Goal: Task Accomplishment & Management: Manage account settings

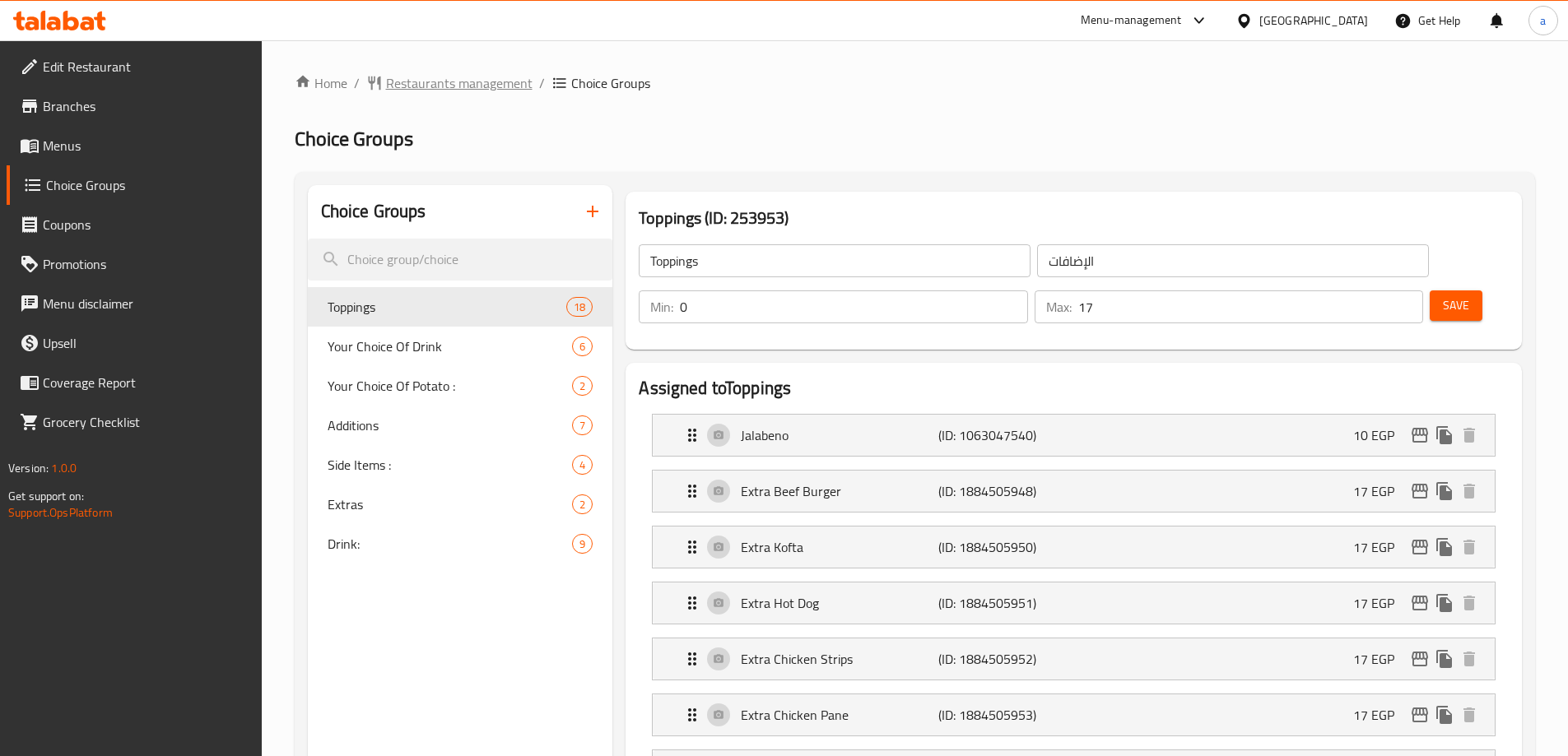
click at [400, 85] on span "Restaurants management" at bounding box center [459, 83] width 146 height 19
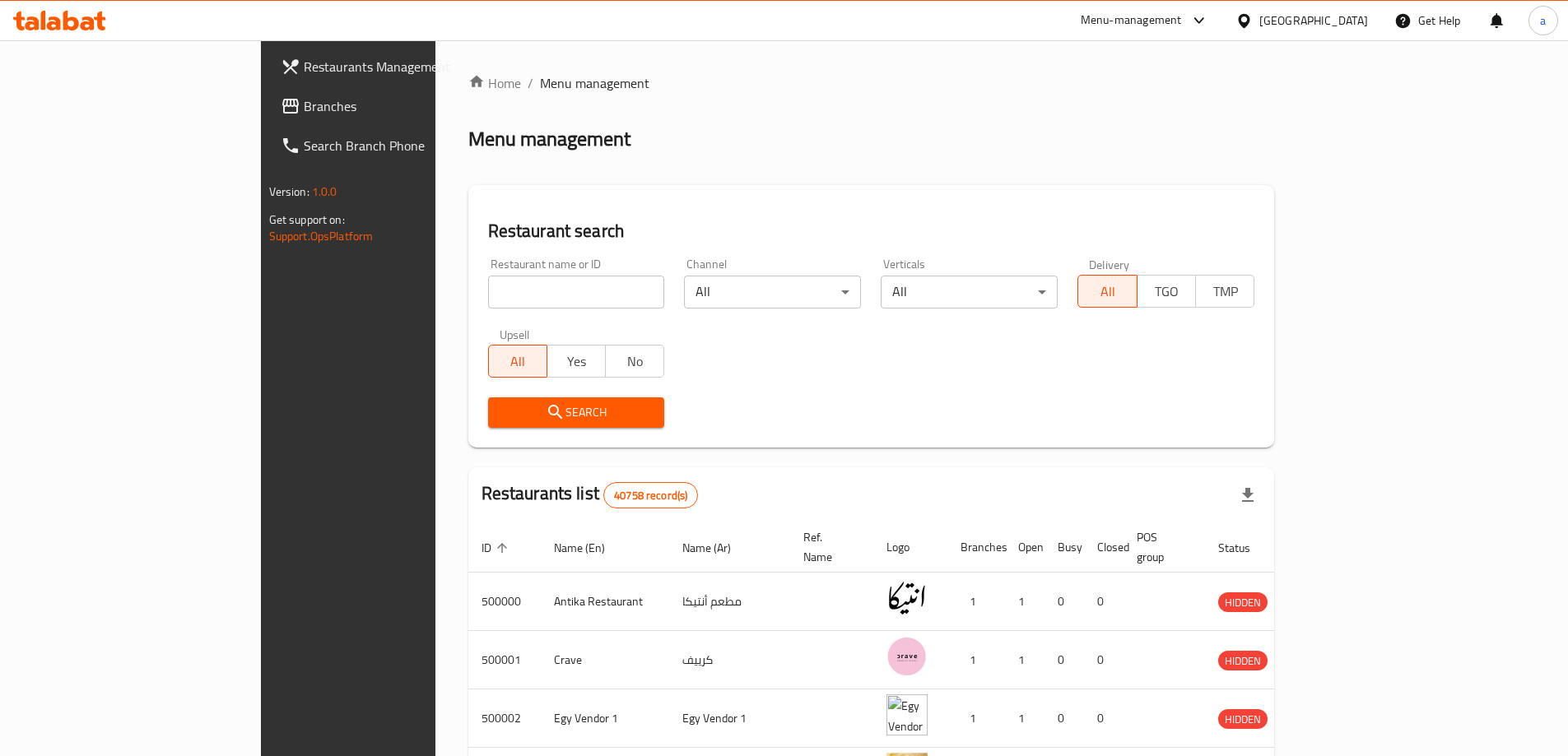
click at [488, 290] on input "search" at bounding box center [576, 292] width 177 height 33
click at [304, 100] on span "Branches" at bounding box center [406, 106] width 205 height 19
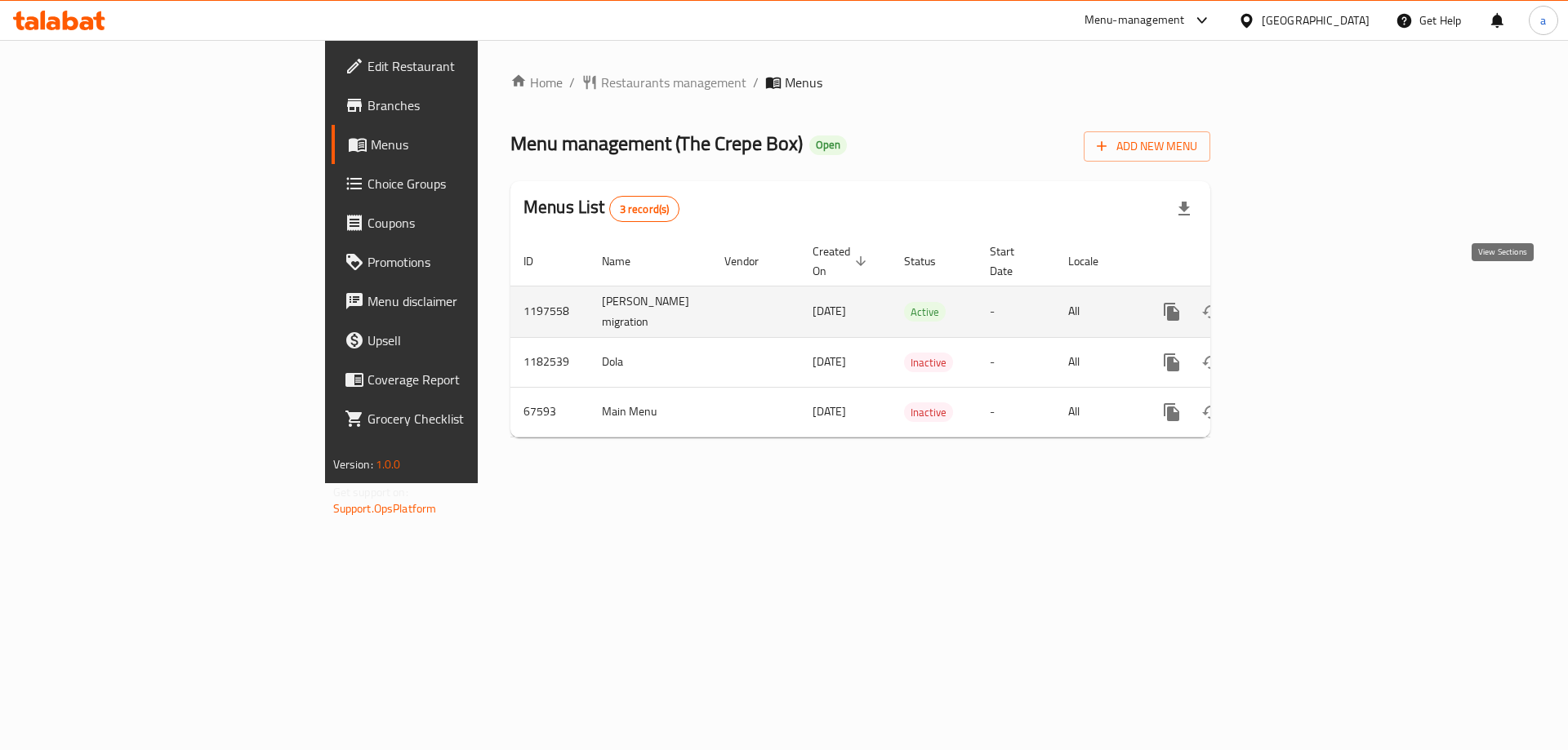
click at [1300, 302] on icon "enhanced table" at bounding box center [1289, 312] width 19 height 19
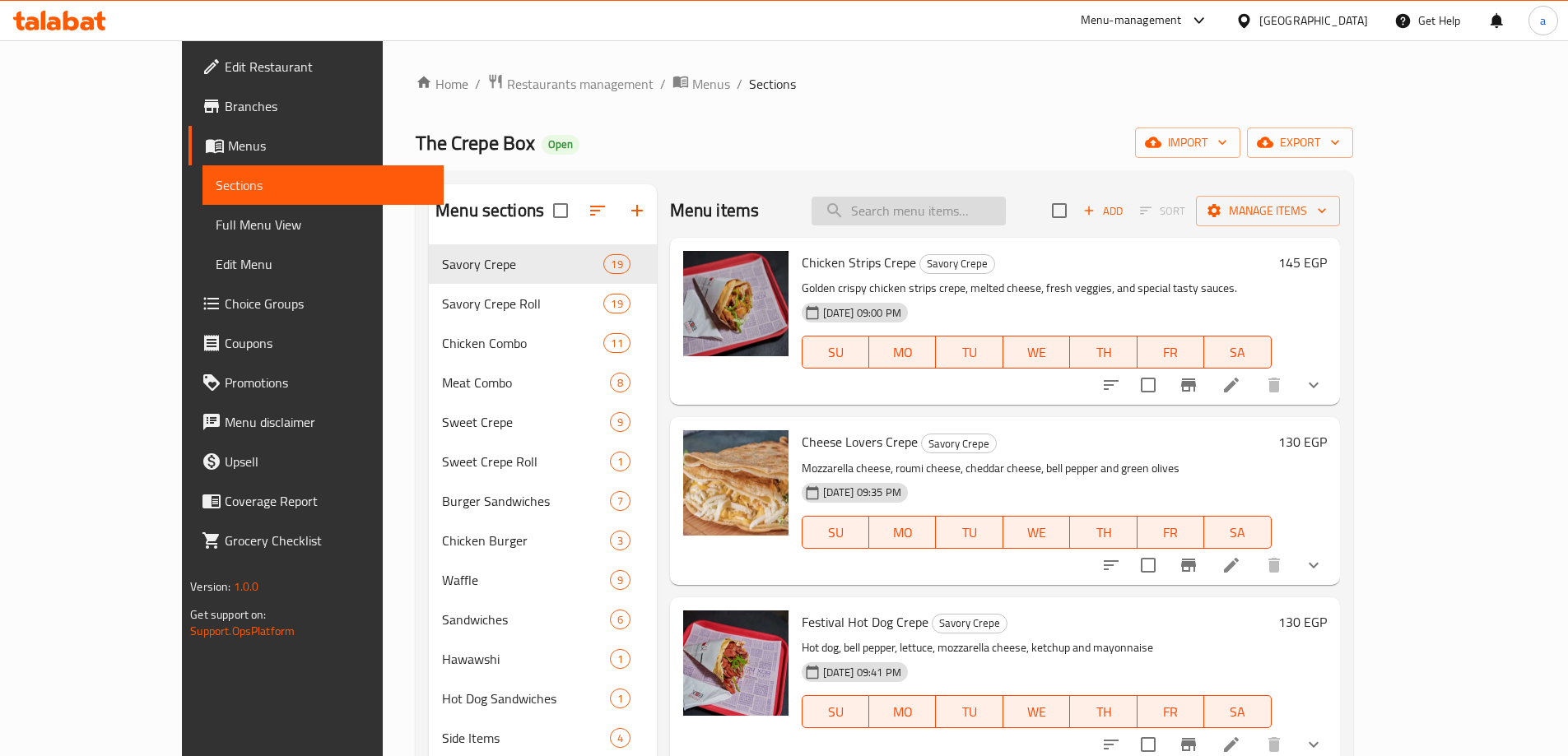
click at [910, 218] on input "search" at bounding box center [909, 211] width 194 height 29
paste input "Nutella Chocolate With Oreo Crepe"
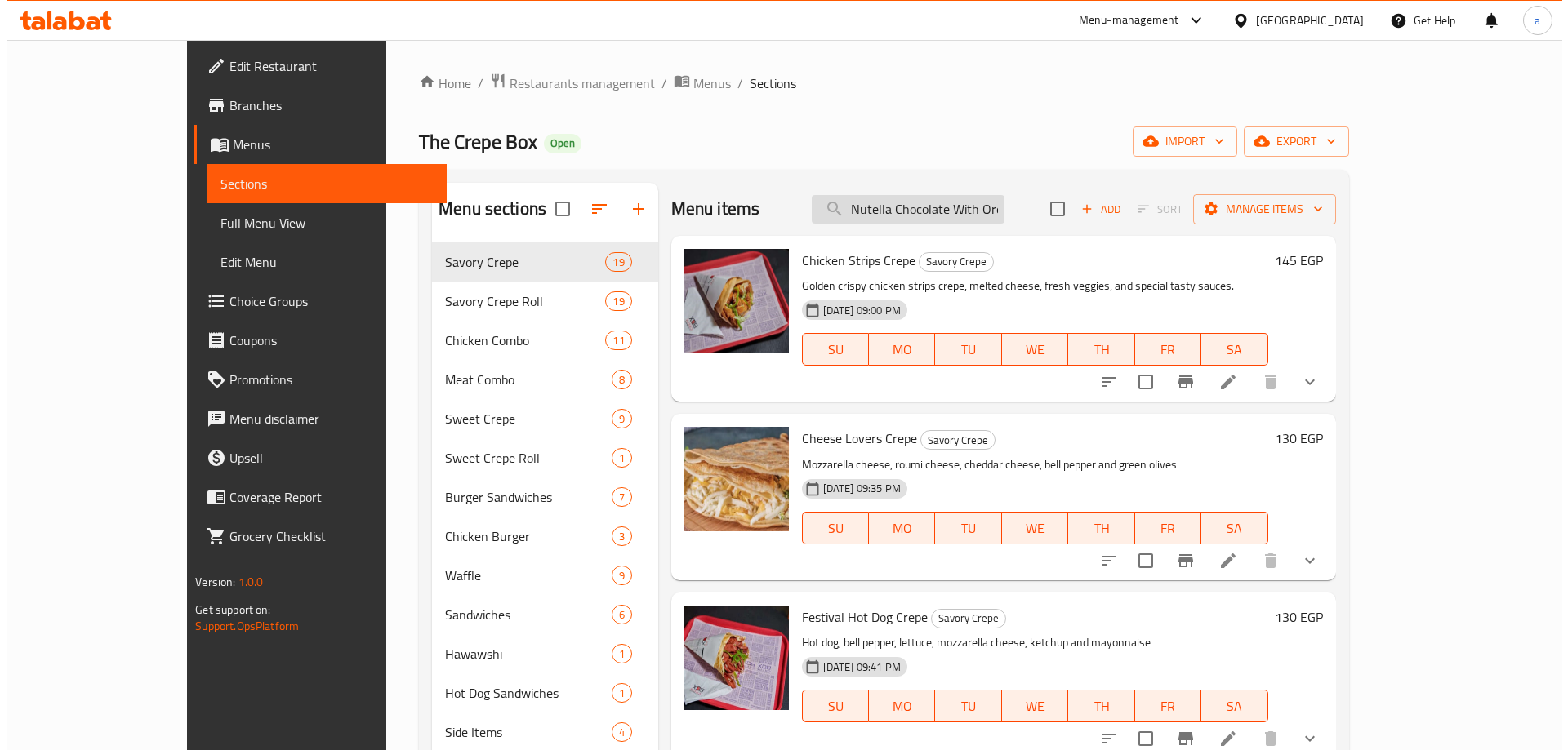
scroll to position [0, 43]
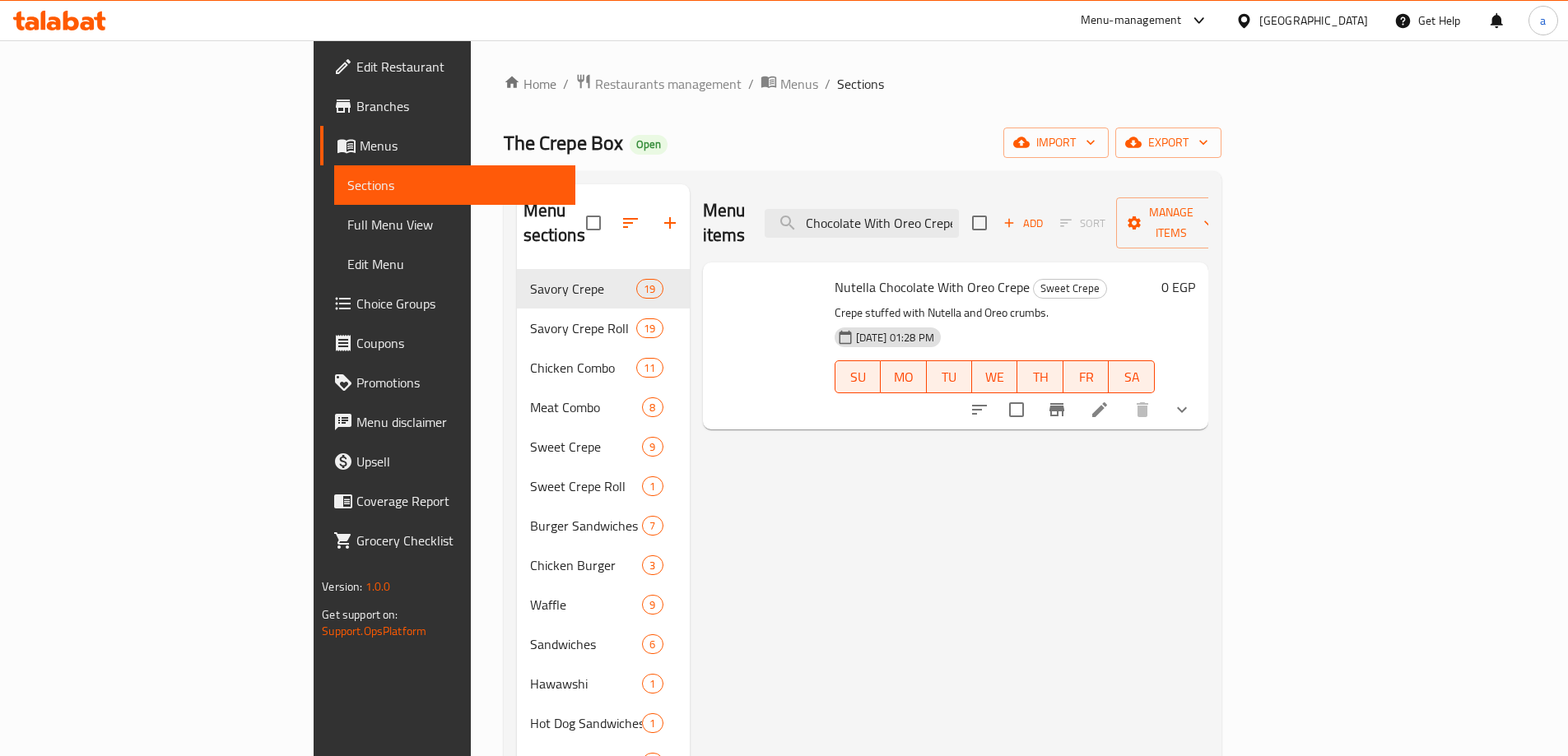
type input "Nutella Chocolate With Oreo Crepe"
click at [1107, 403] on icon at bounding box center [1099, 410] width 15 height 15
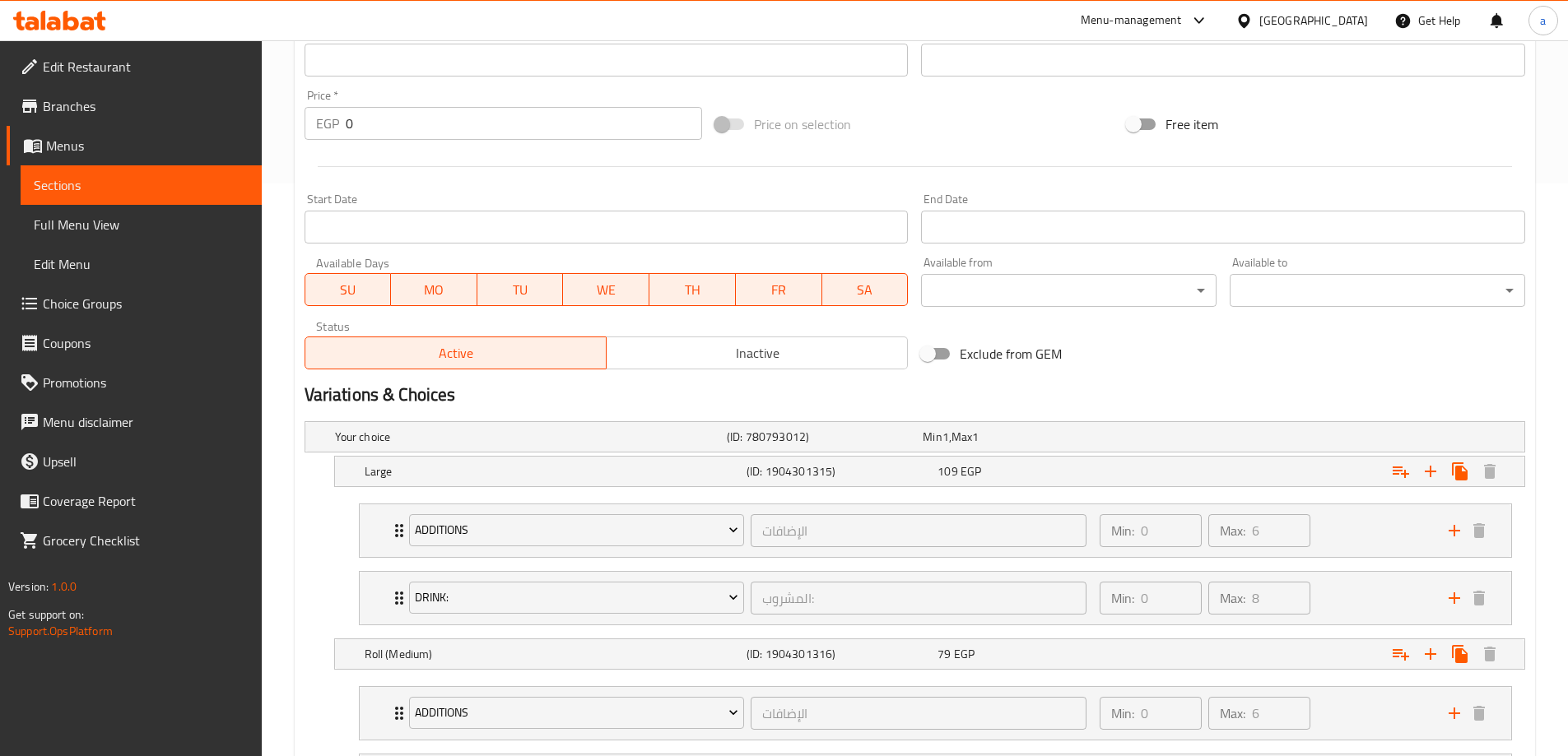
scroll to position [737, 0]
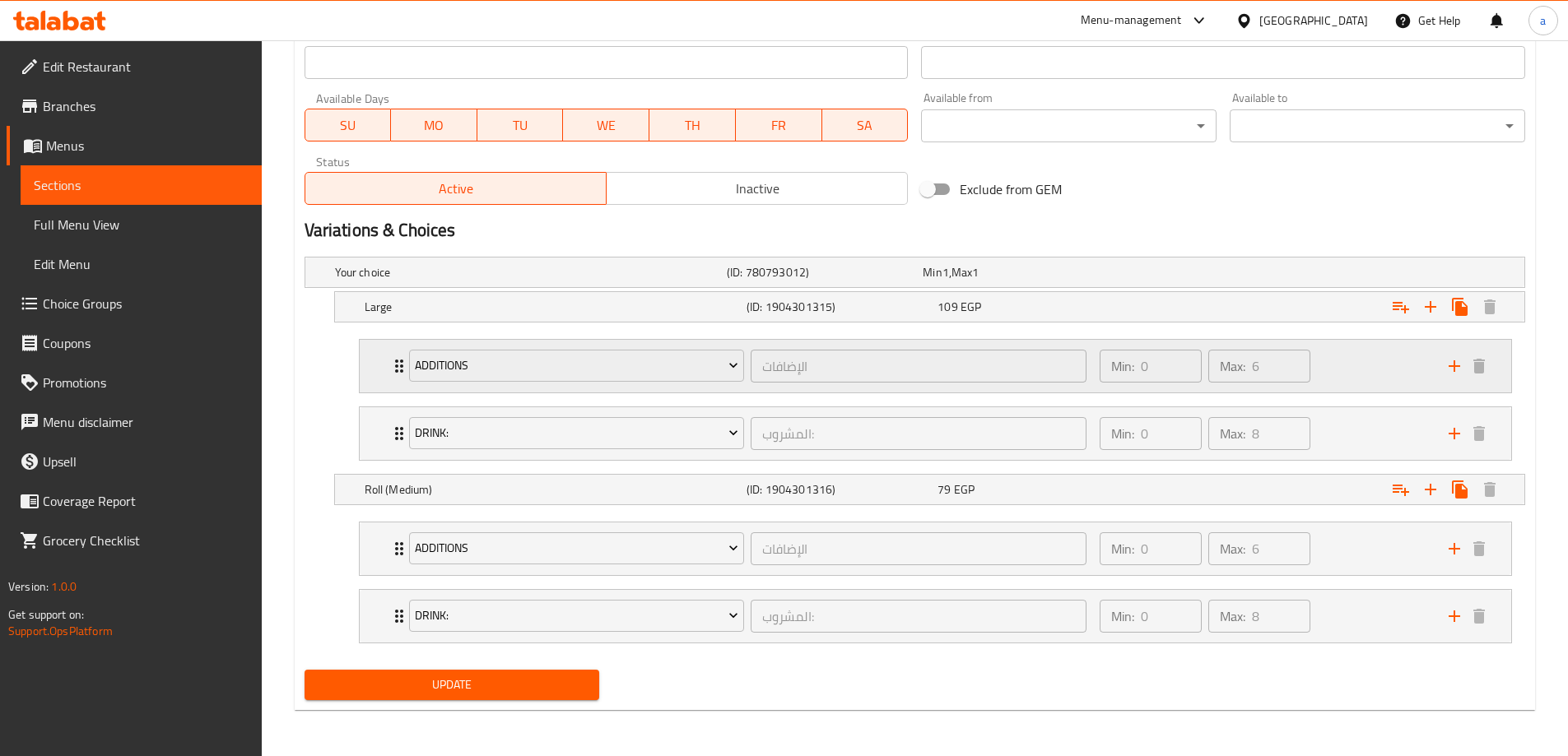
click at [369, 385] on div "Additions الإضافات ​ Min: 0 ​ Max: 6 ​" at bounding box center [935, 367] width 1151 height 53
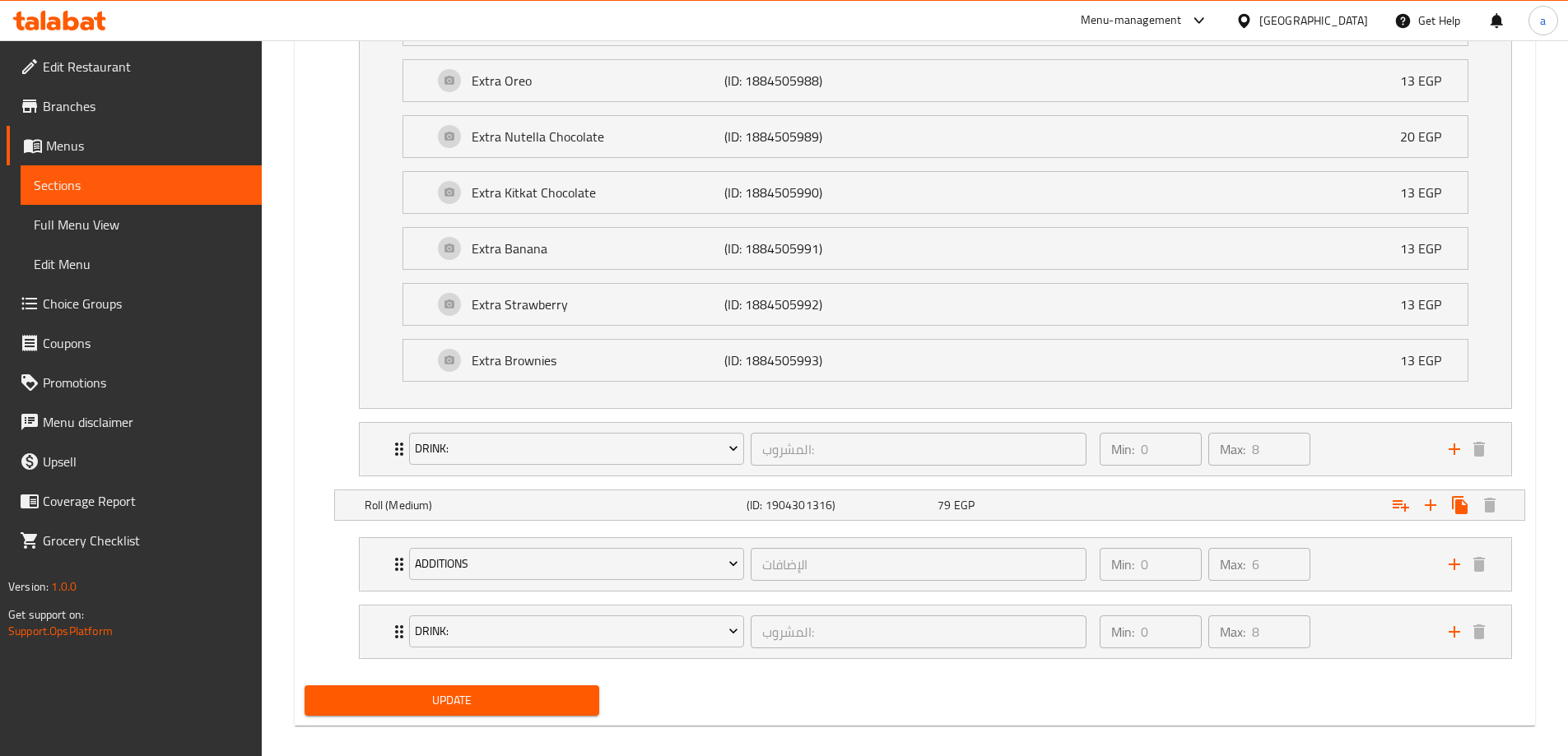
scroll to position [1163, 0]
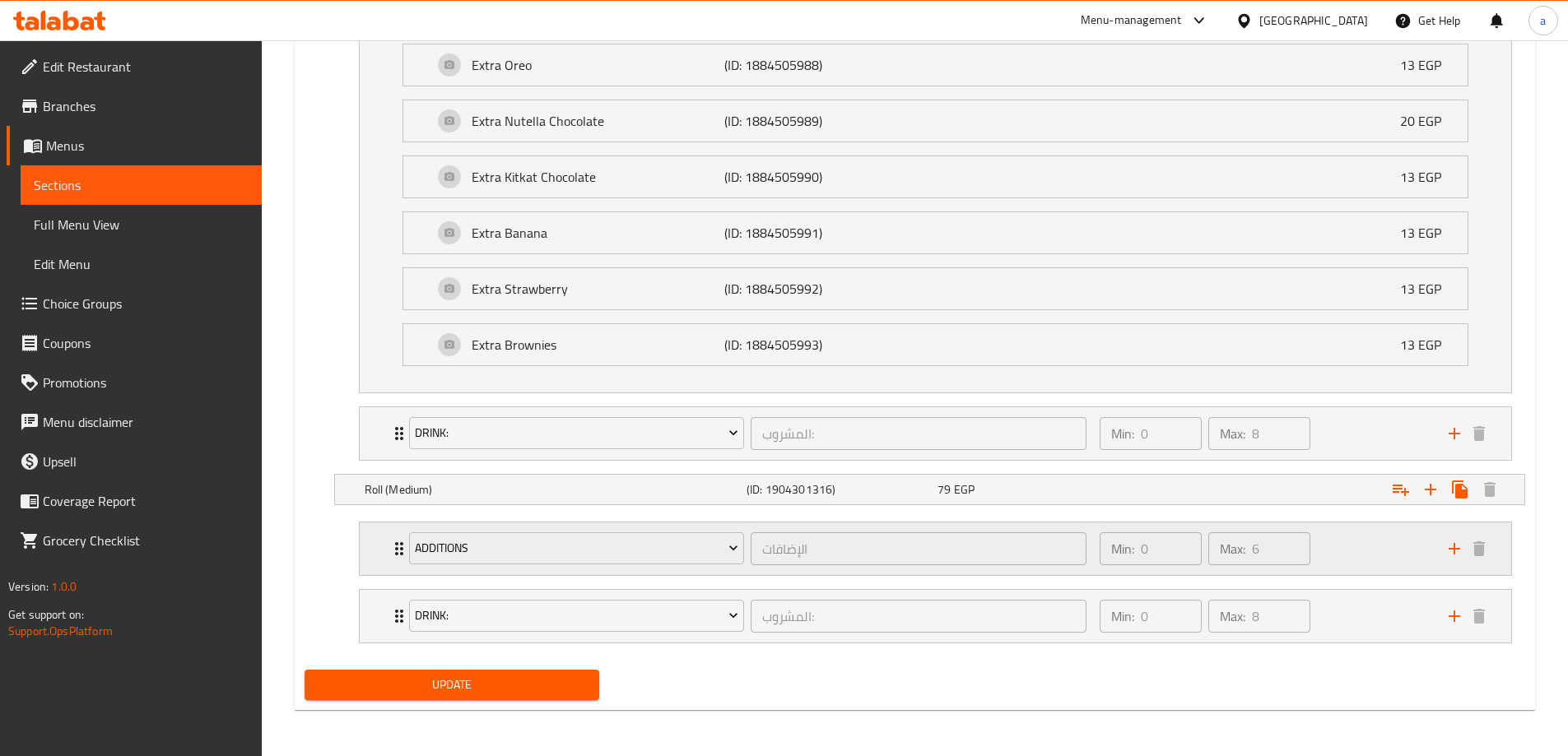
click at [368, 537] on div "Additions الإضافات ​ Min: 0 ​ Max: 6 ​" at bounding box center [935, 549] width 1151 height 53
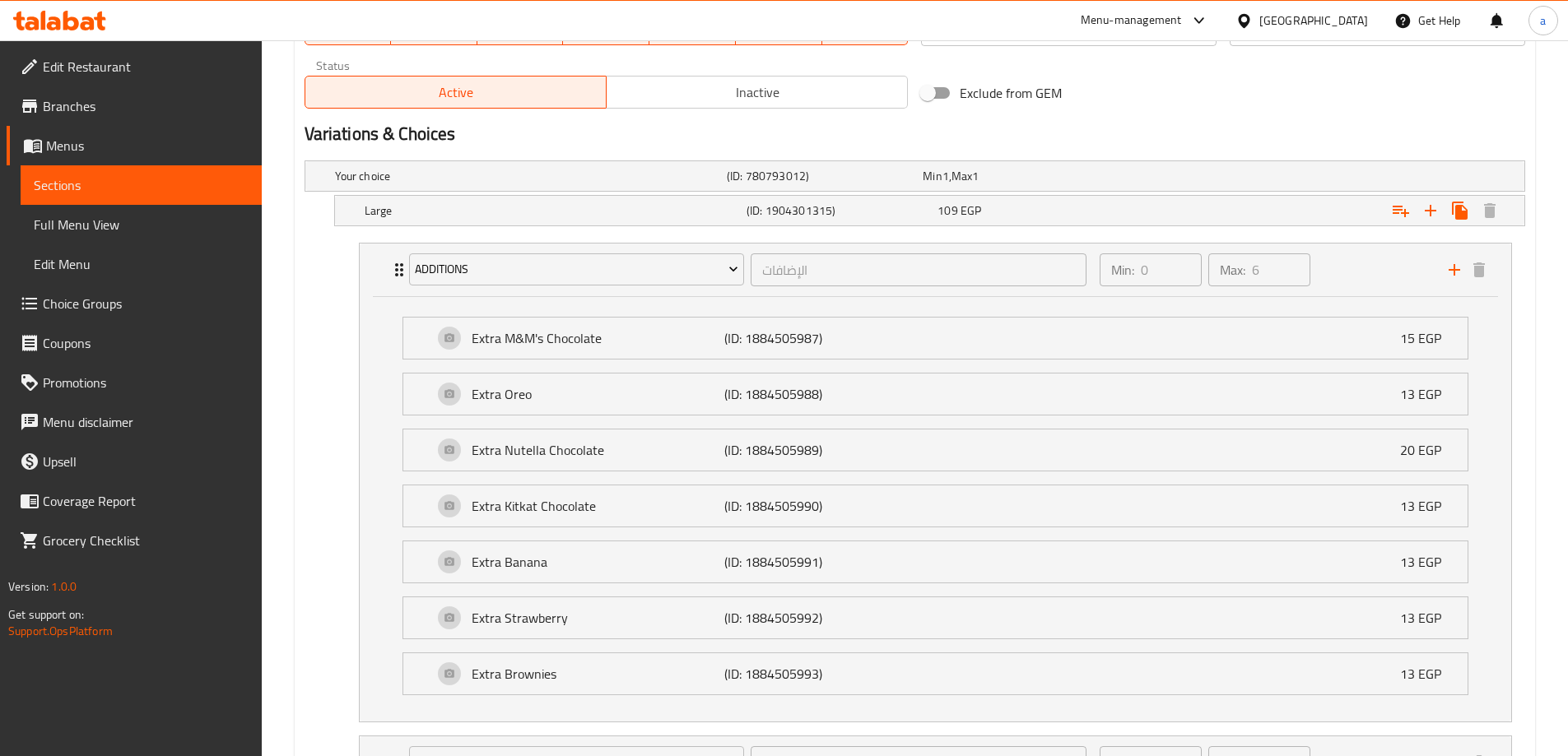
scroll to position [669, 0]
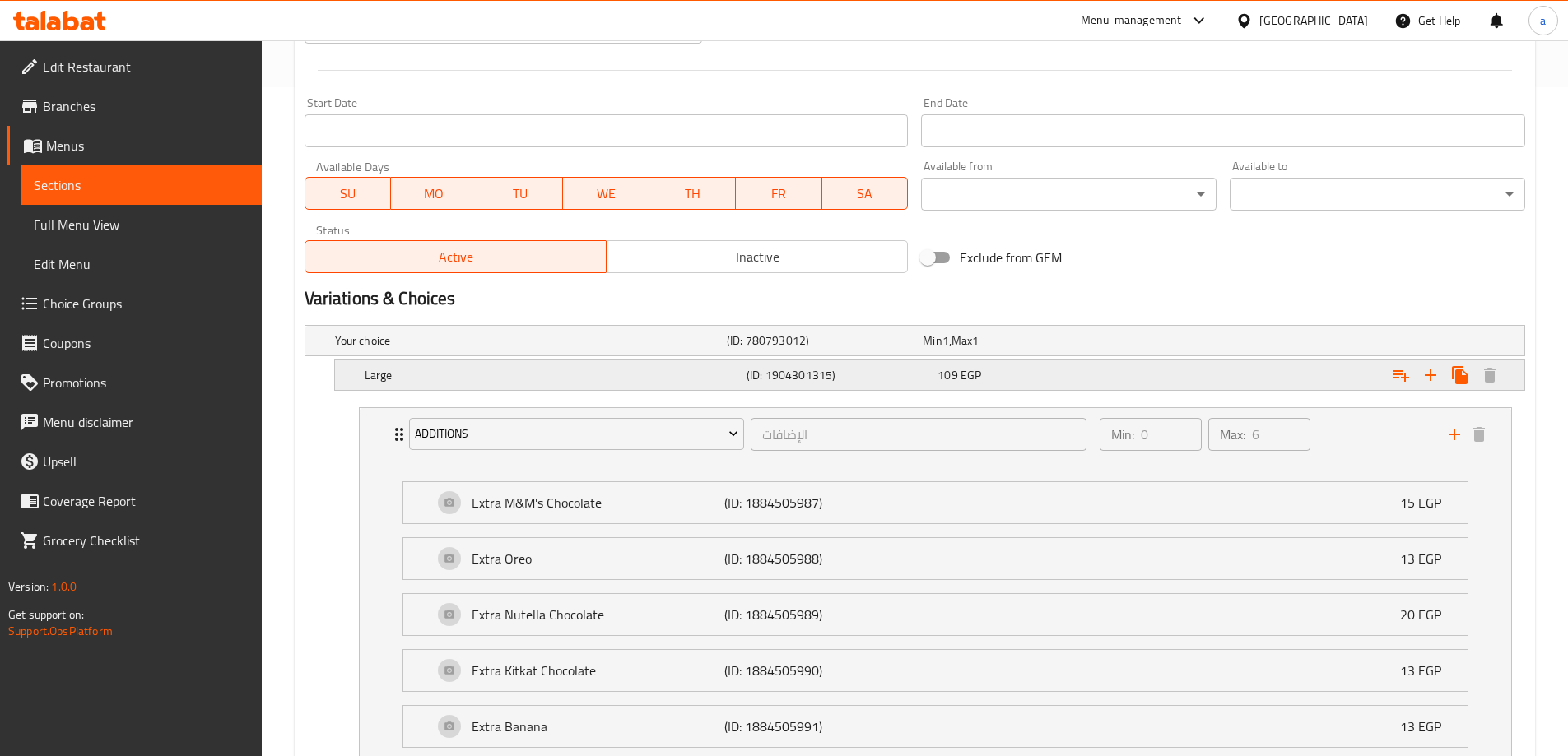
click at [342, 355] on div "Large (ID: 1904301315) 109 EGP" at bounding box center [914, 341] width 1219 height 30
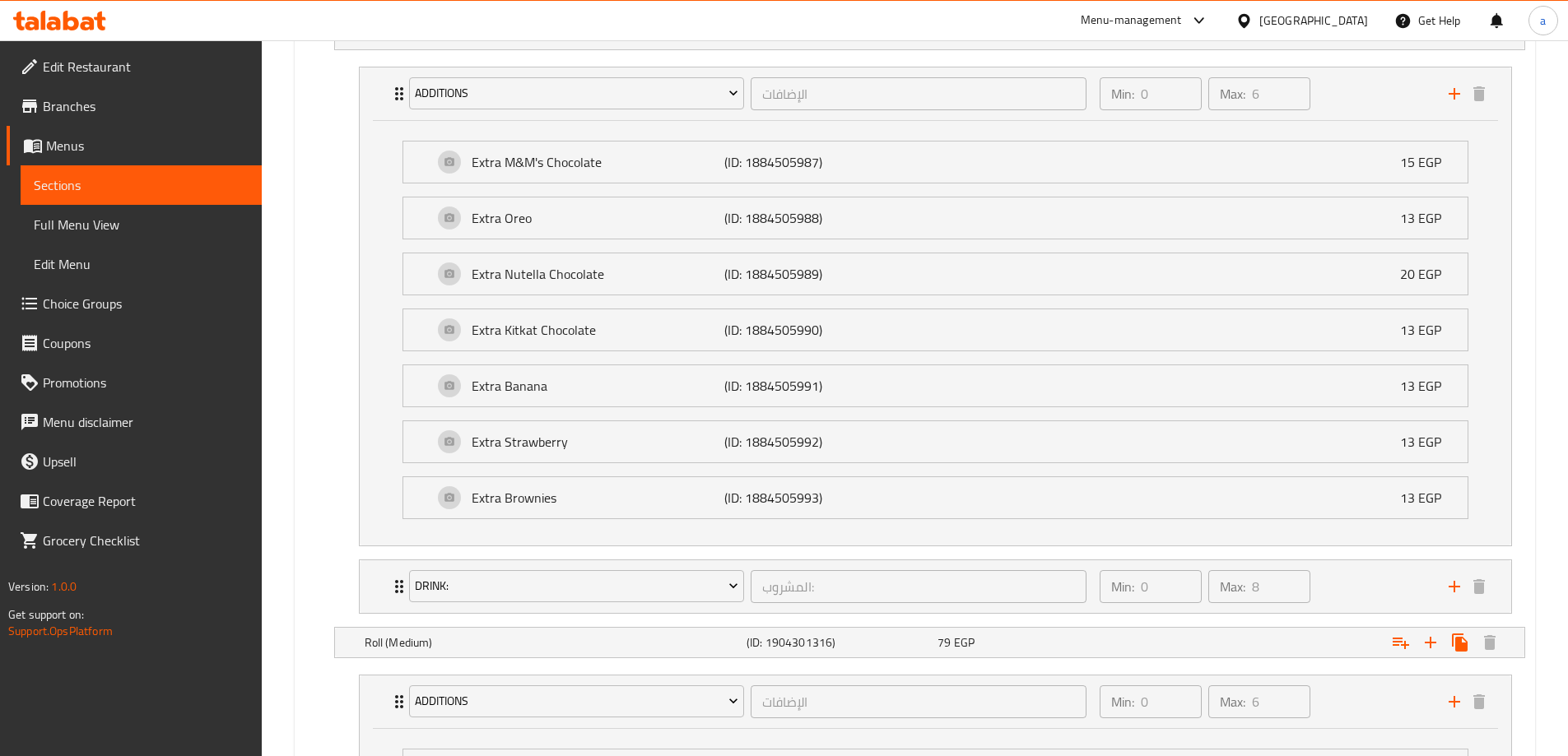
scroll to position [1574, 0]
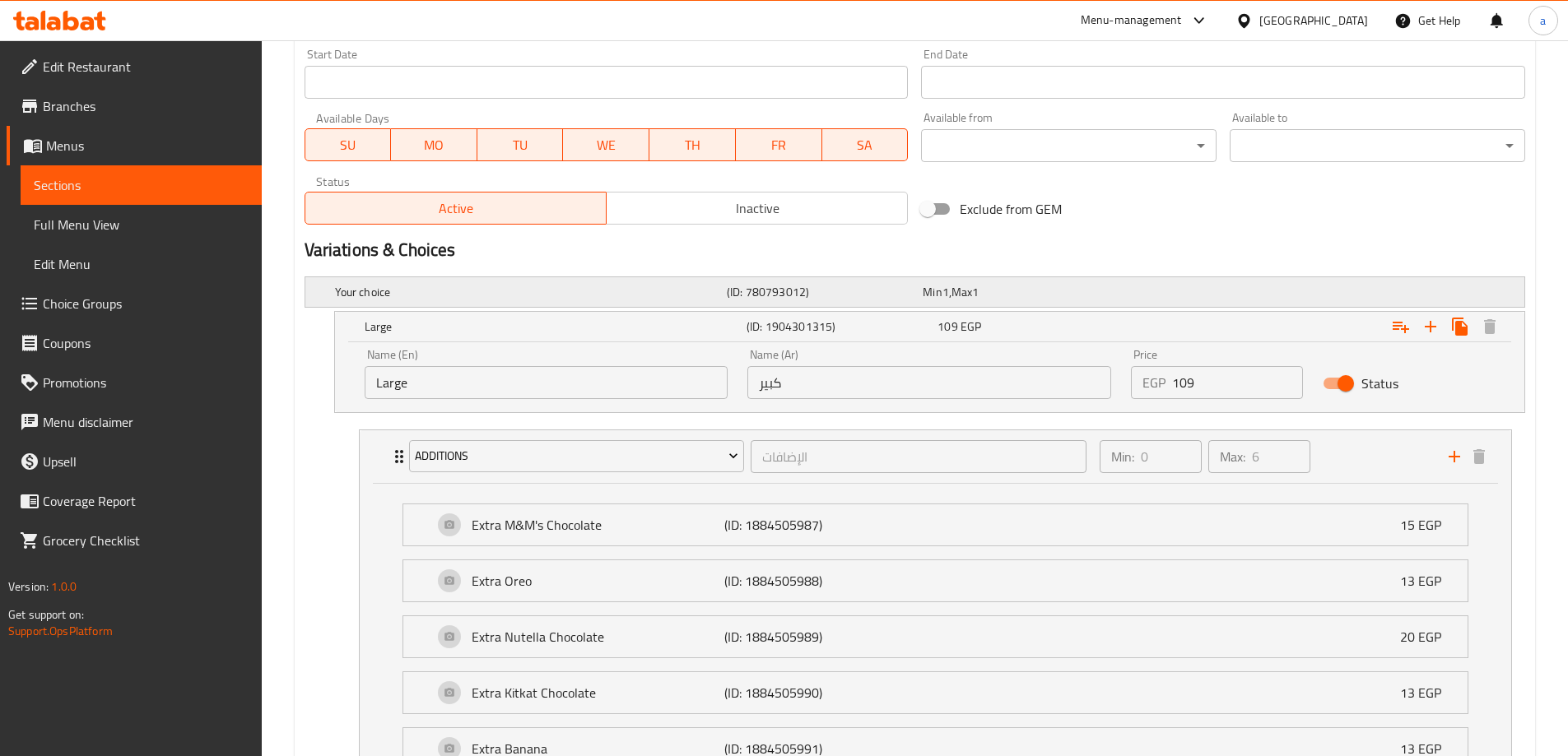
scroll to position [742, 0]
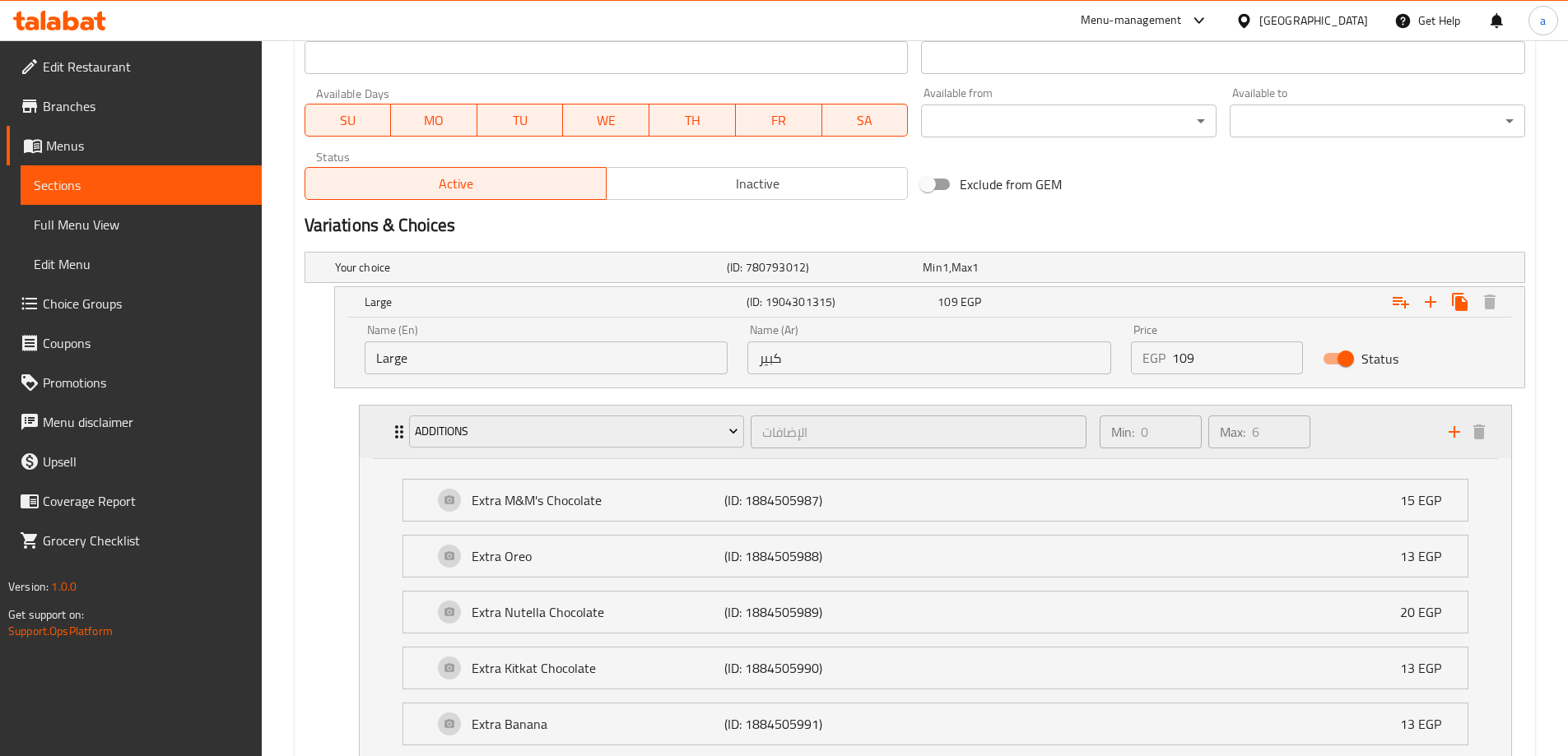
click at [383, 434] on div "Additions الإضافات ​ Min: 0 ​ Max: 6 ​" at bounding box center [935, 432] width 1151 height 53
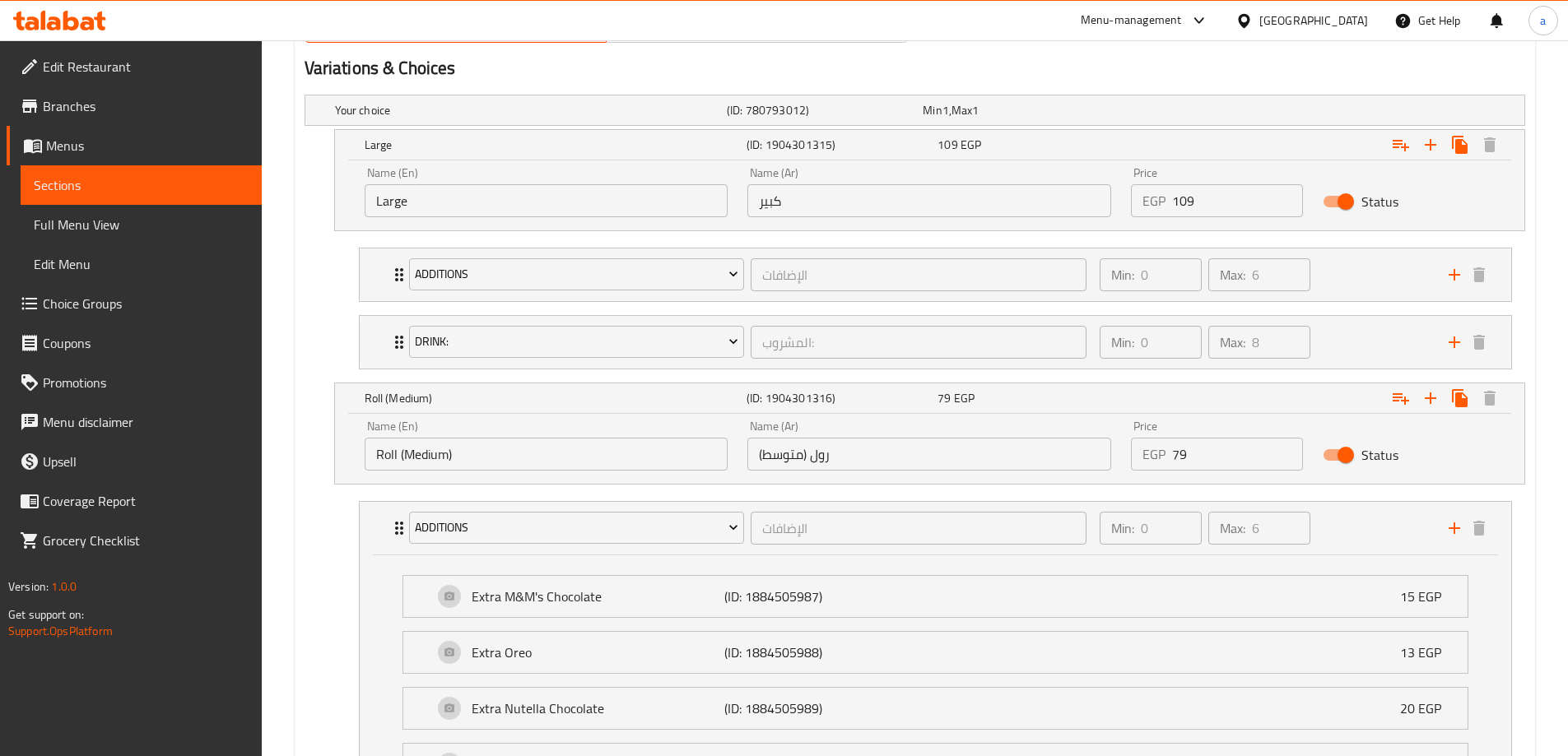
scroll to position [907, 0]
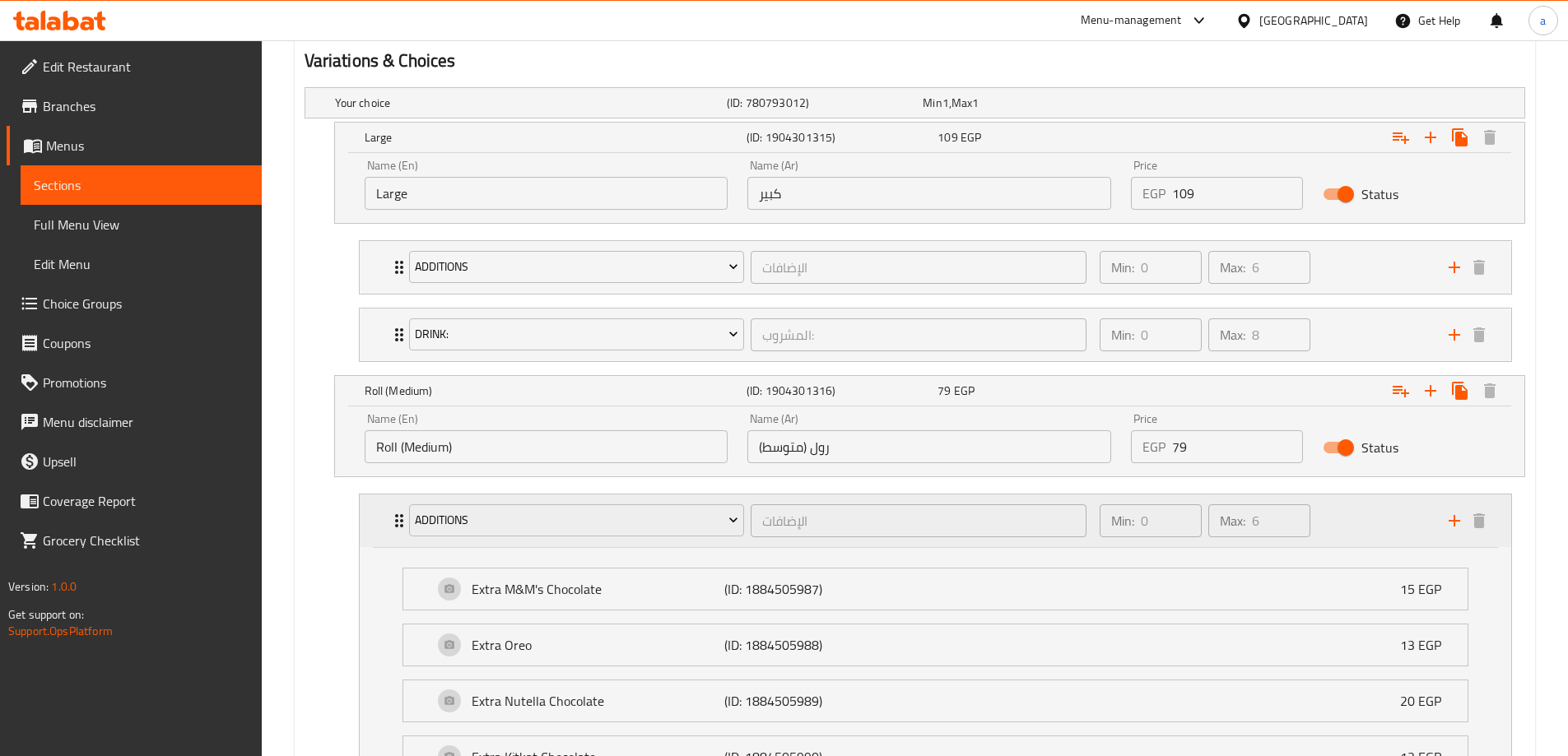
click at [377, 514] on div "Additions الإضافات ​ Min: 0 ​ Max: 6 ​" at bounding box center [935, 521] width 1151 height 53
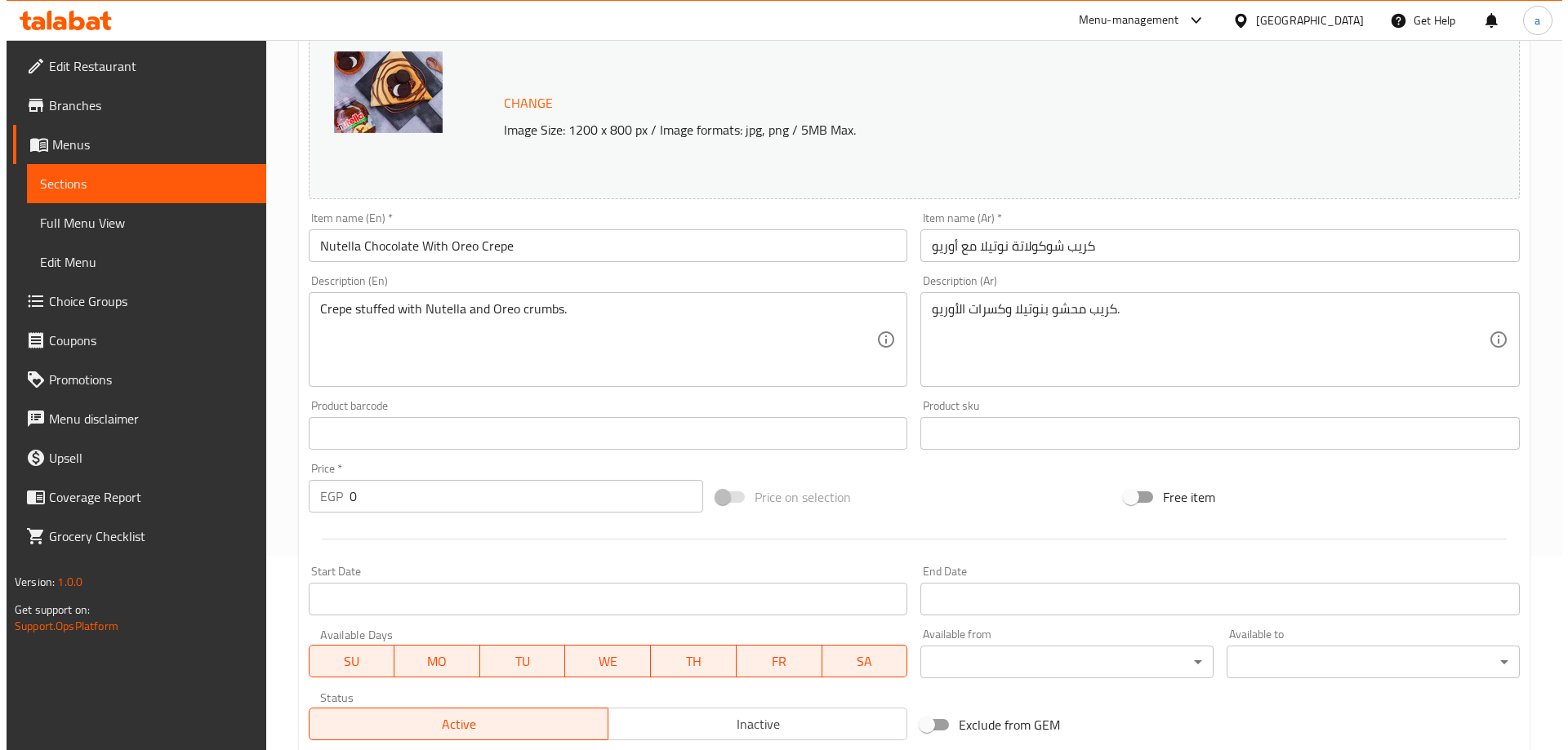
scroll to position [0, 0]
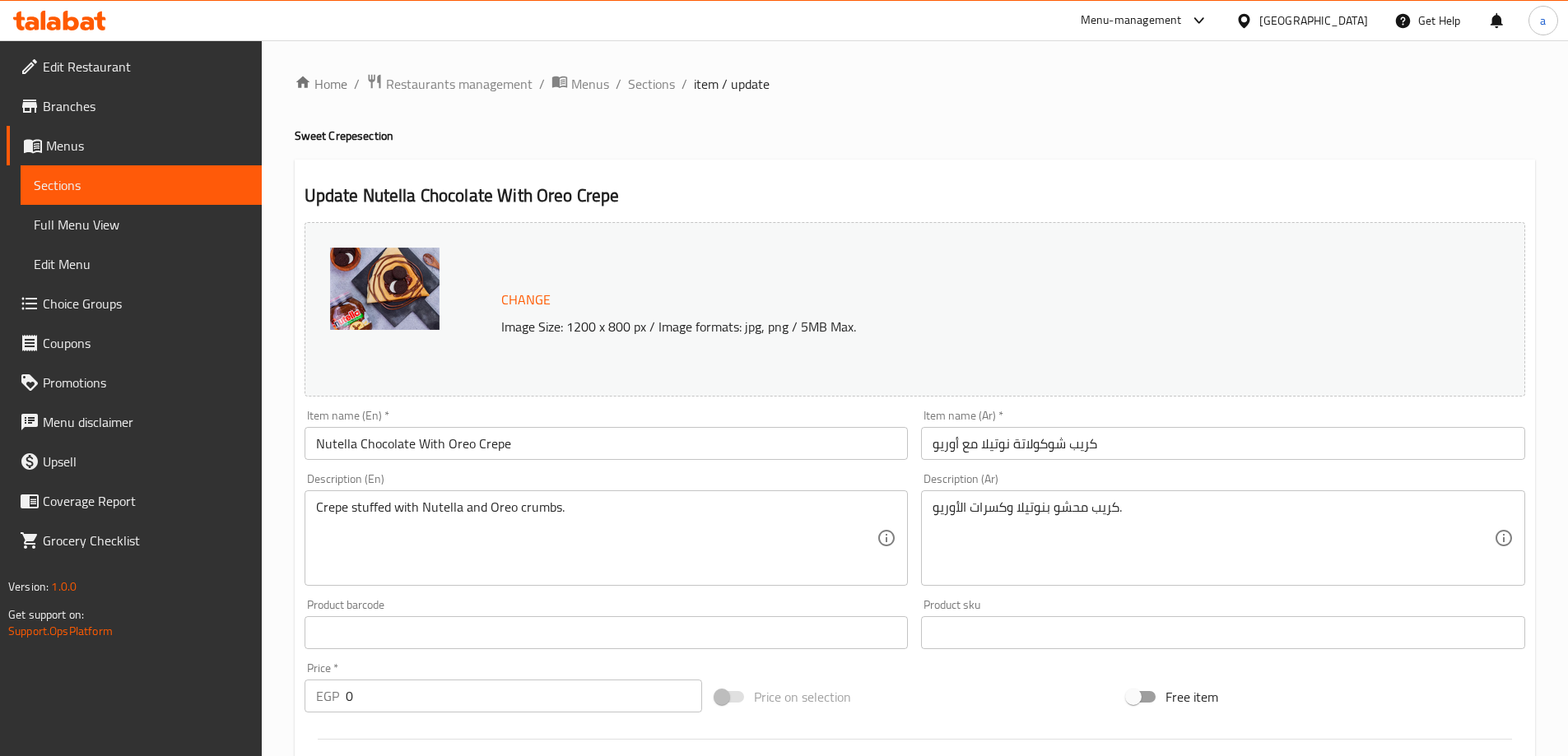
click at [82, 143] on span "Menus" at bounding box center [147, 145] width 203 height 19
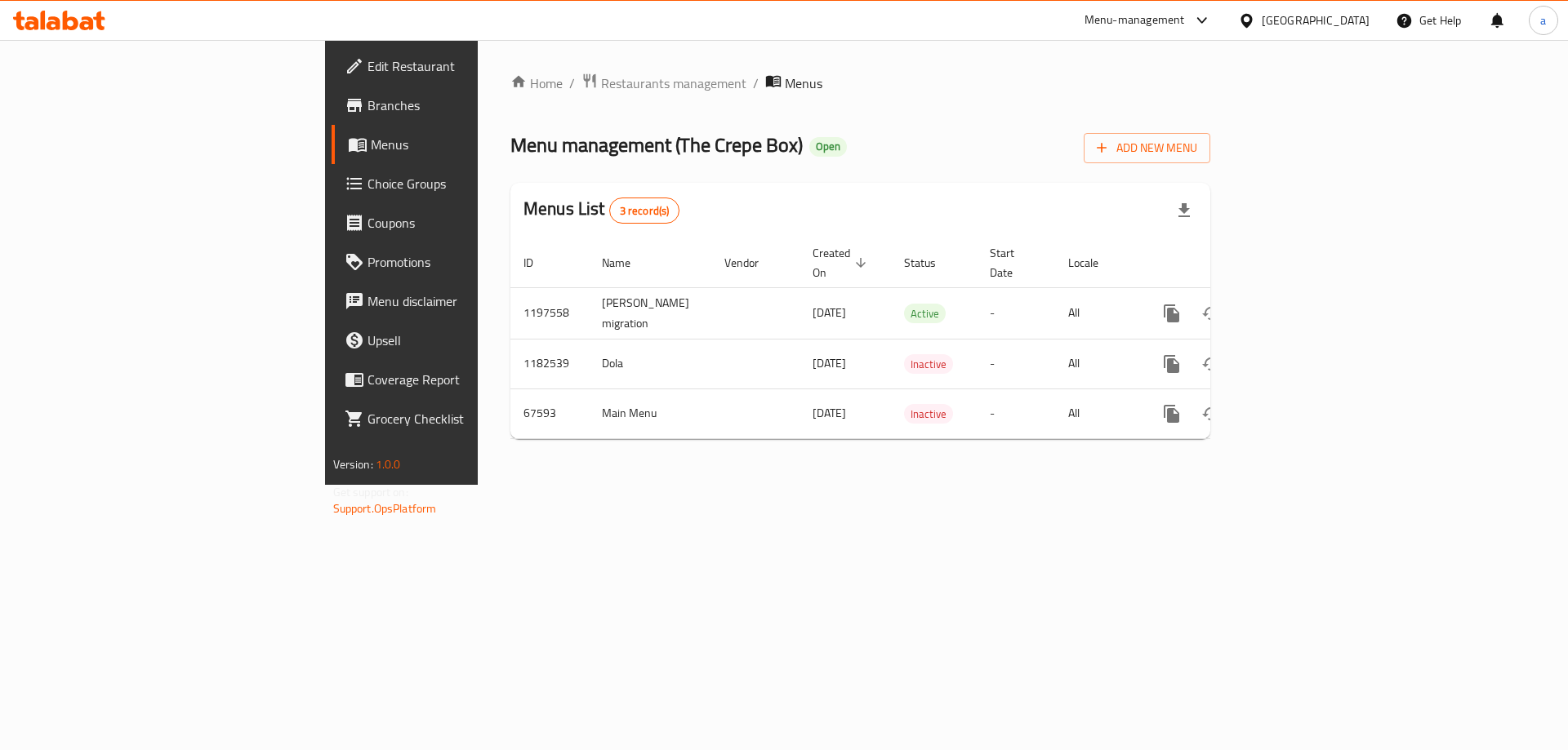
click at [367, 182] on span "Choice Groups" at bounding box center [470, 184] width 206 height 19
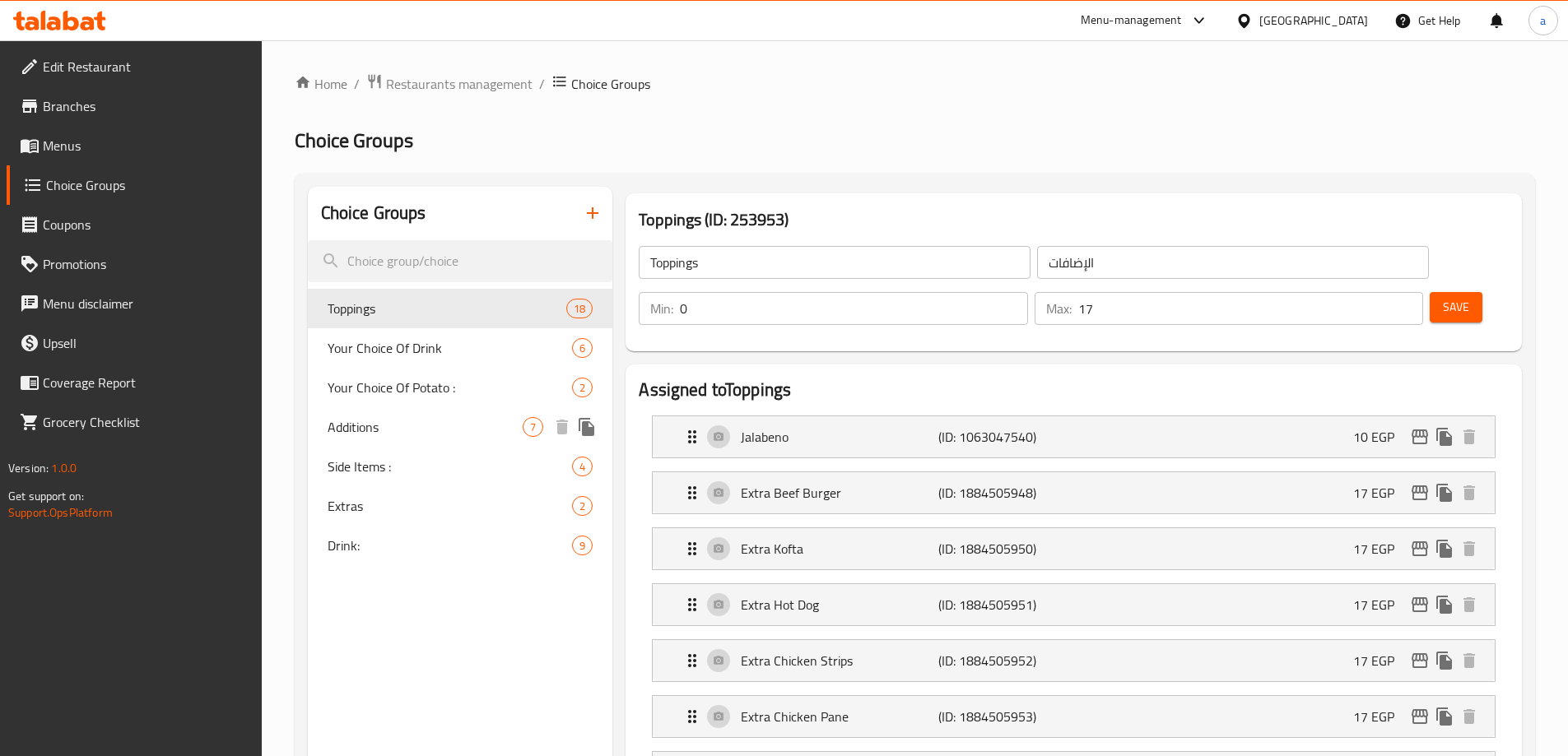
click at [427, 416] on div "Additions 7" at bounding box center [460, 426] width 305 height 40
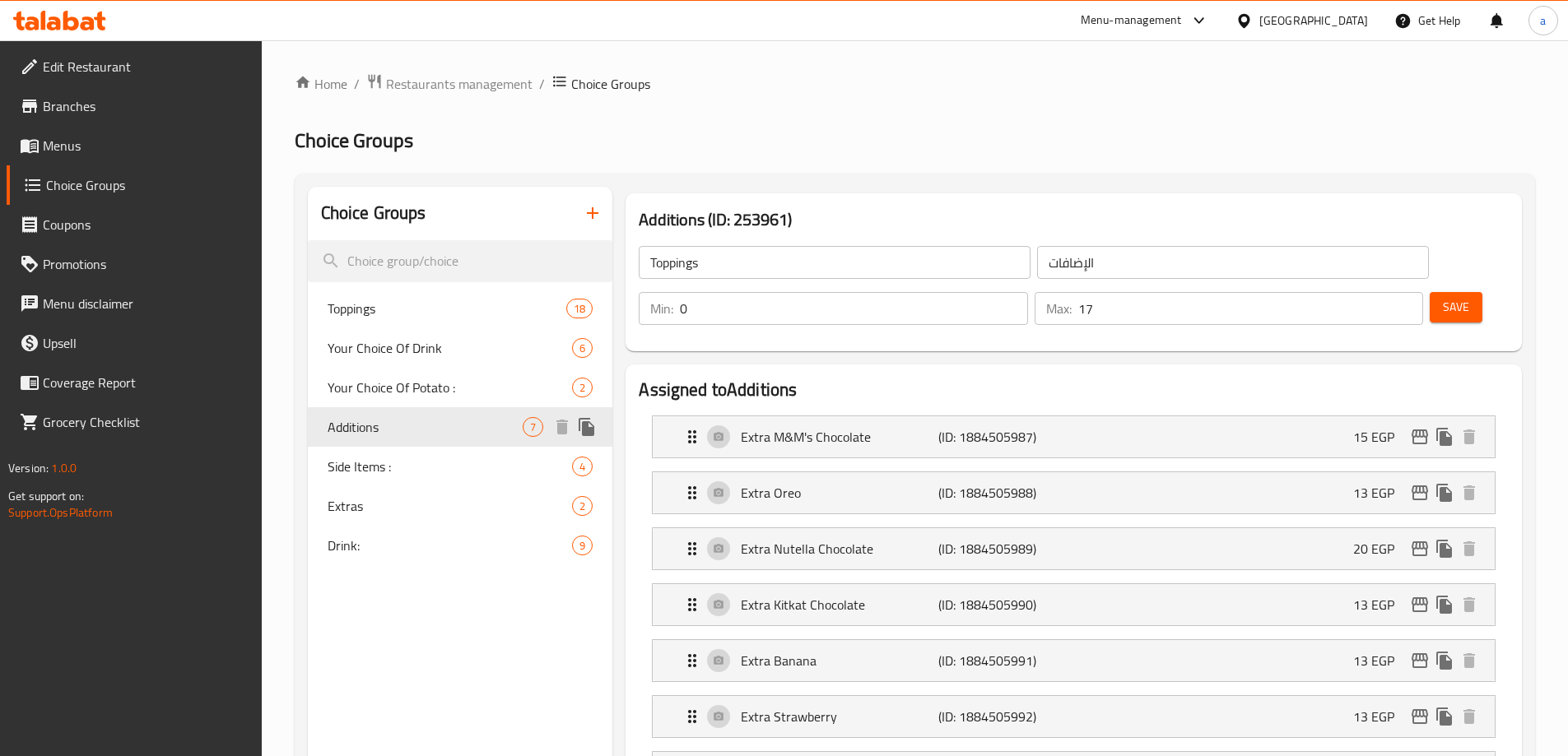
type input "Additions"
type input "6"
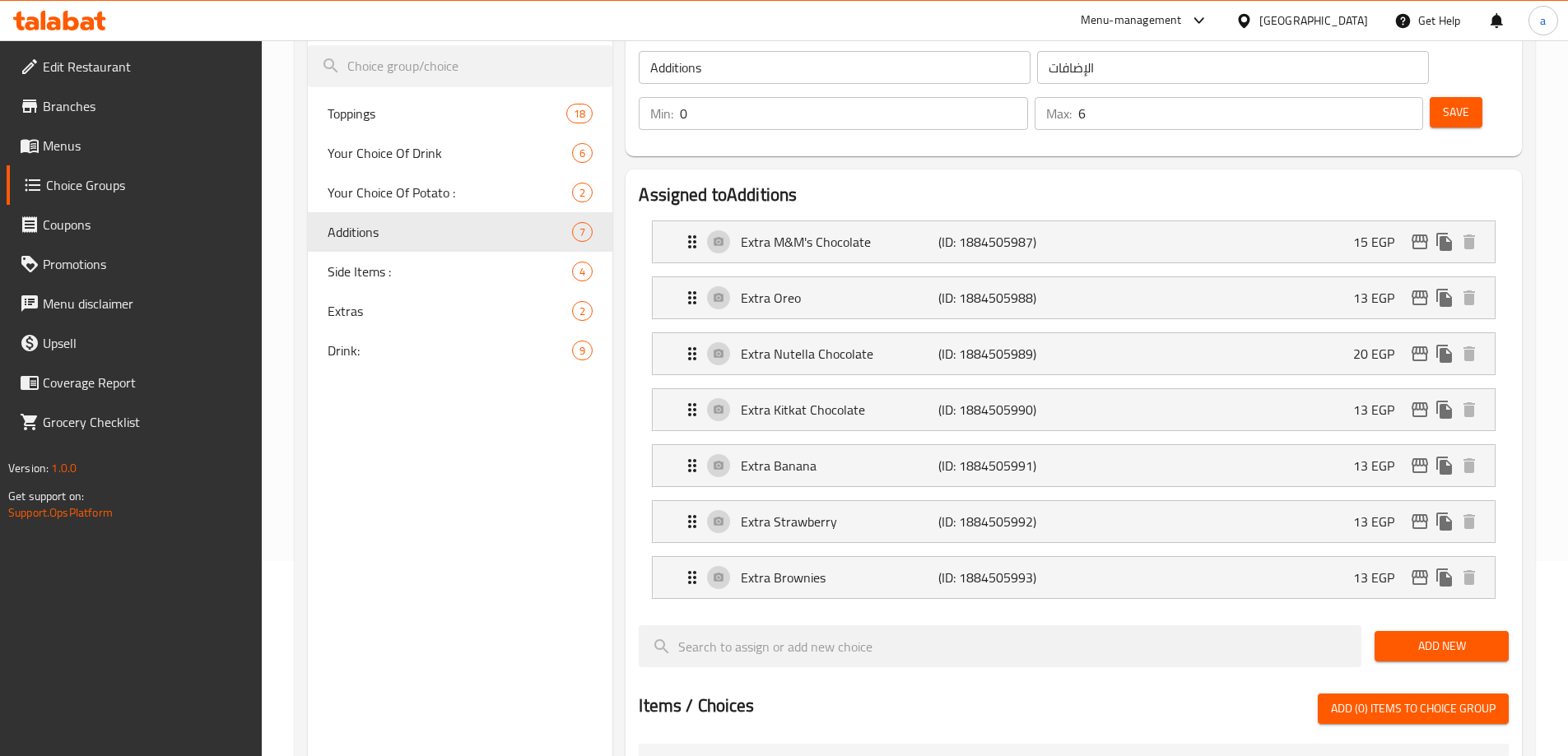
scroll to position [189, 0]
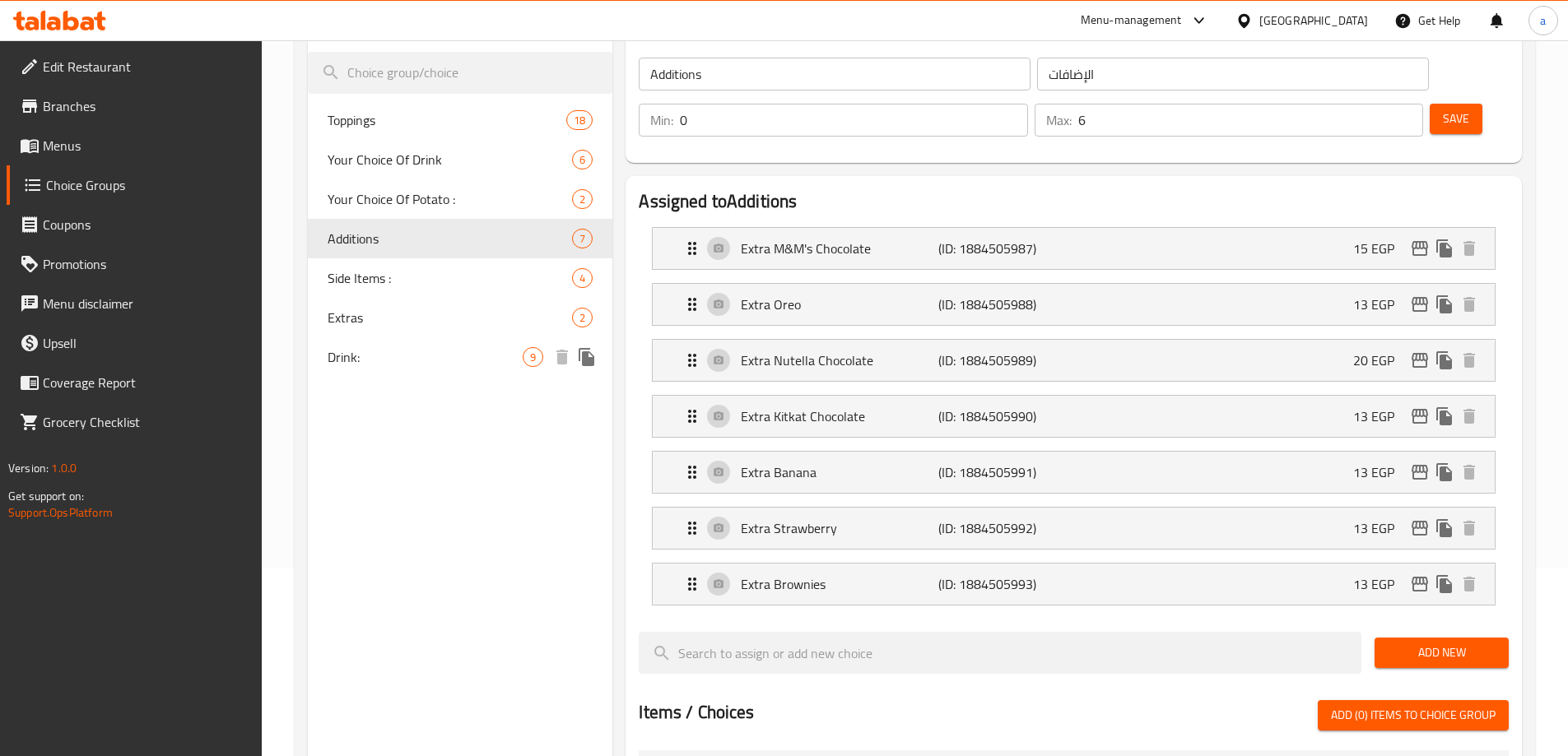
click at [352, 373] on div "Drink: 9" at bounding box center [460, 357] width 305 height 40
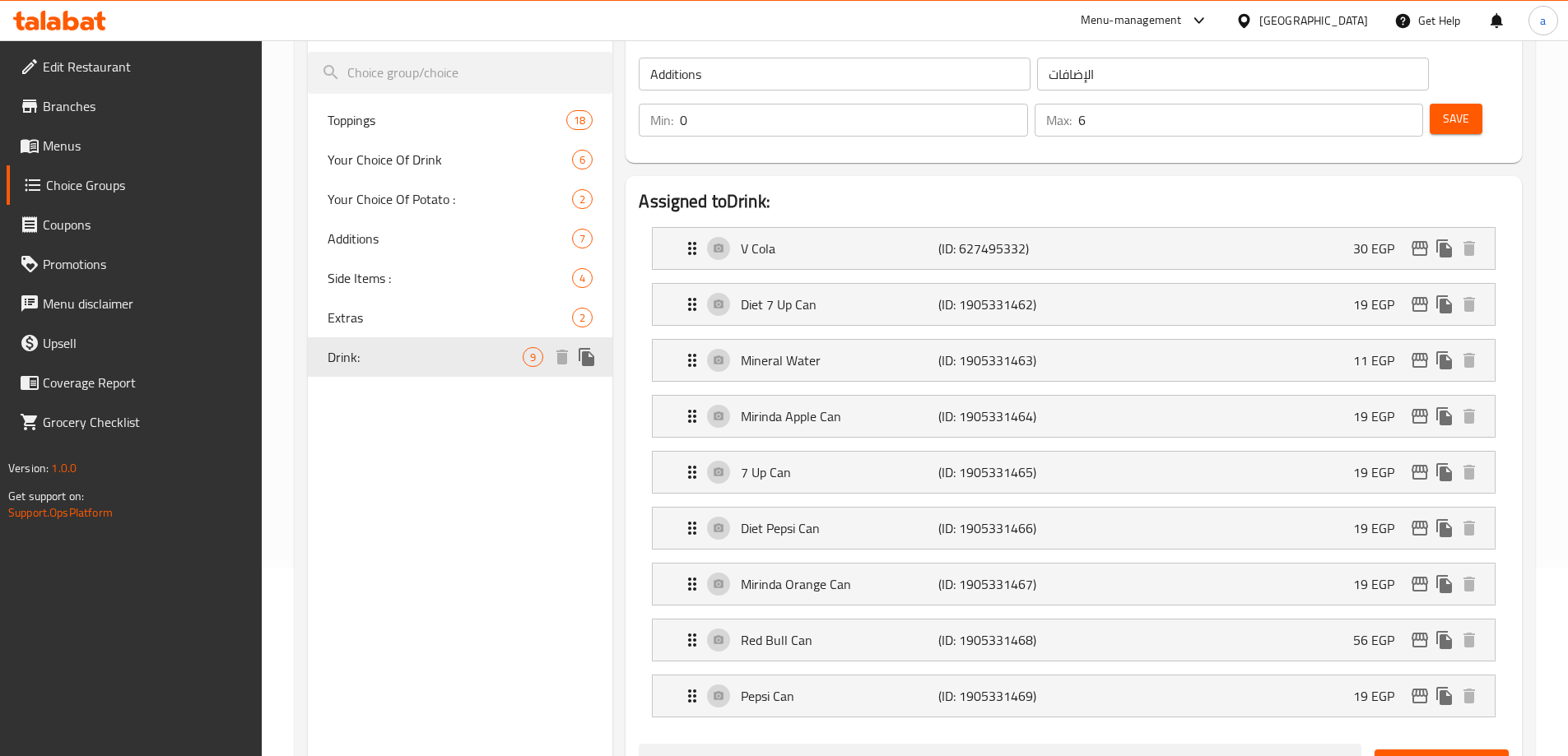
type input "Drink:"
type input "المشروب:"
type input "8"
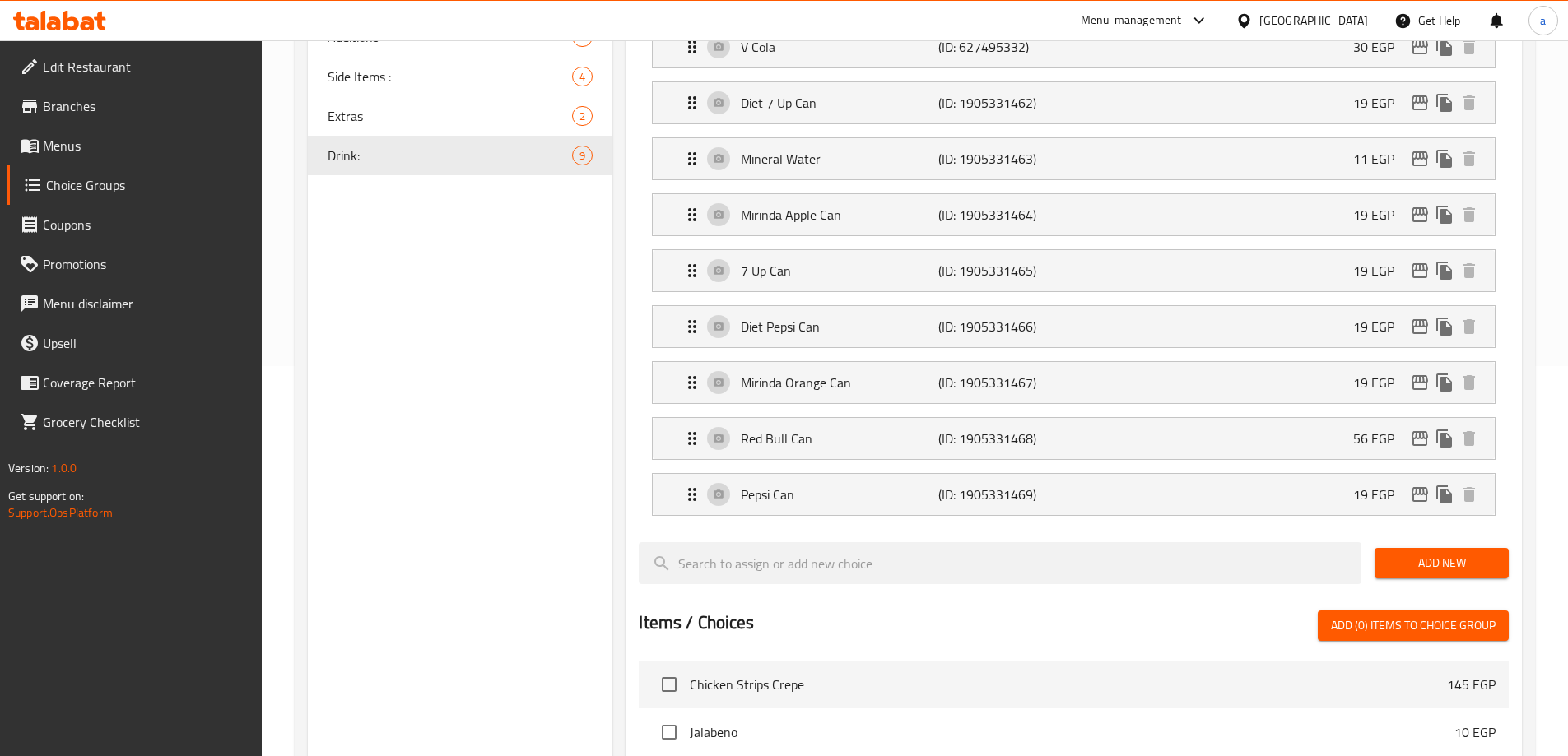
scroll to position [54, 0]
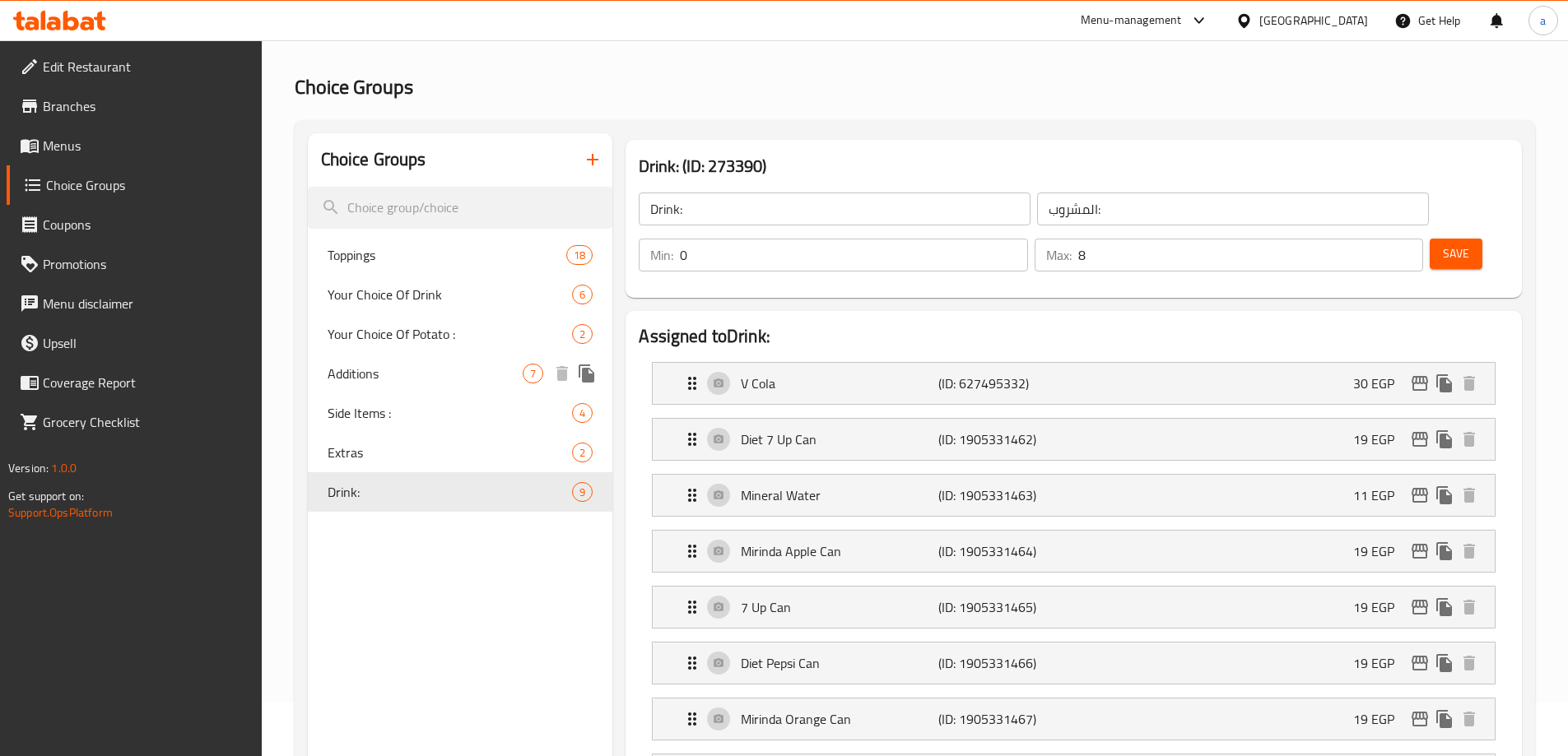
click at [459, 354] on div "Additions 7" at bounding box center [460, 374] width 305 height 40
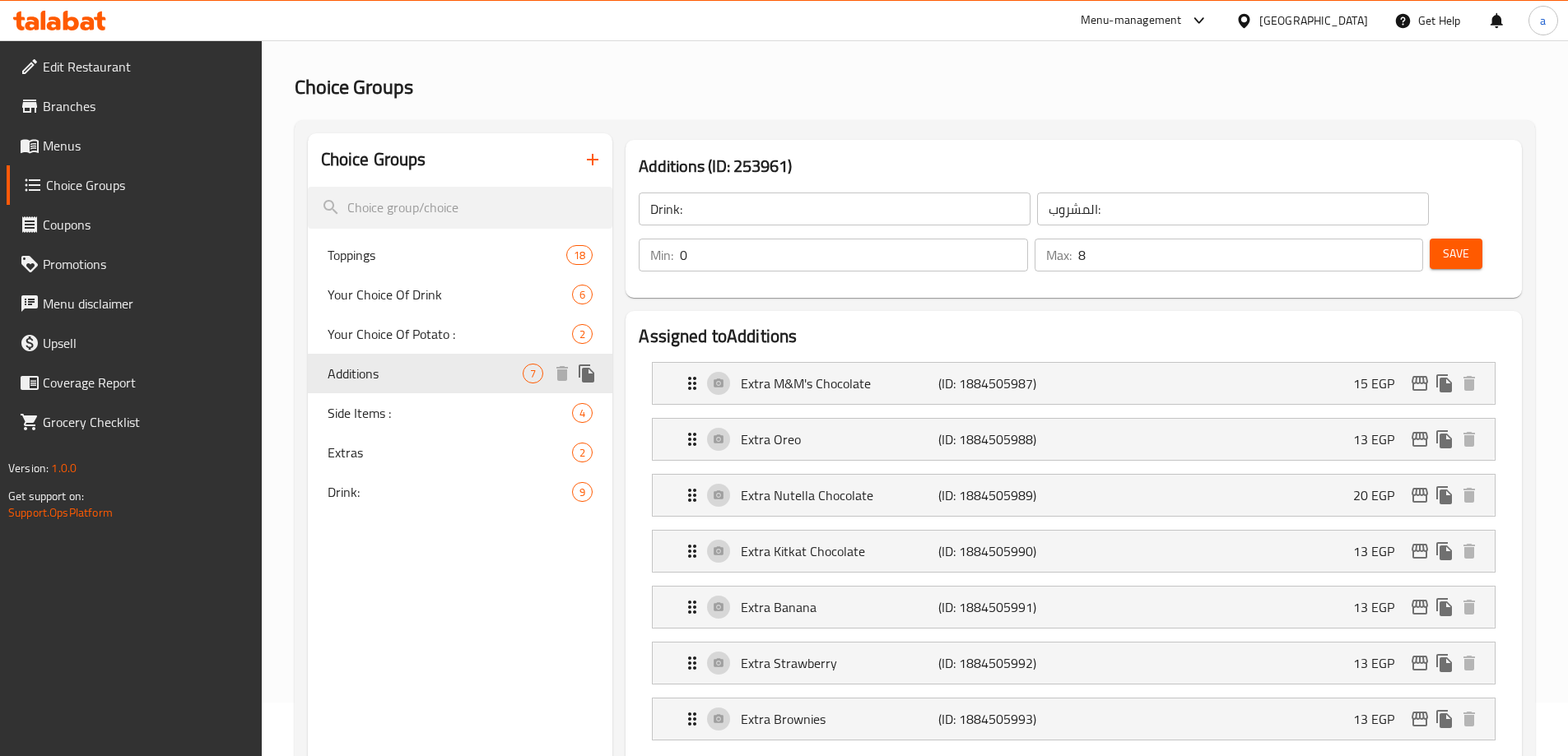
type input "Additions"
type input "الإضافات"
type input "6"
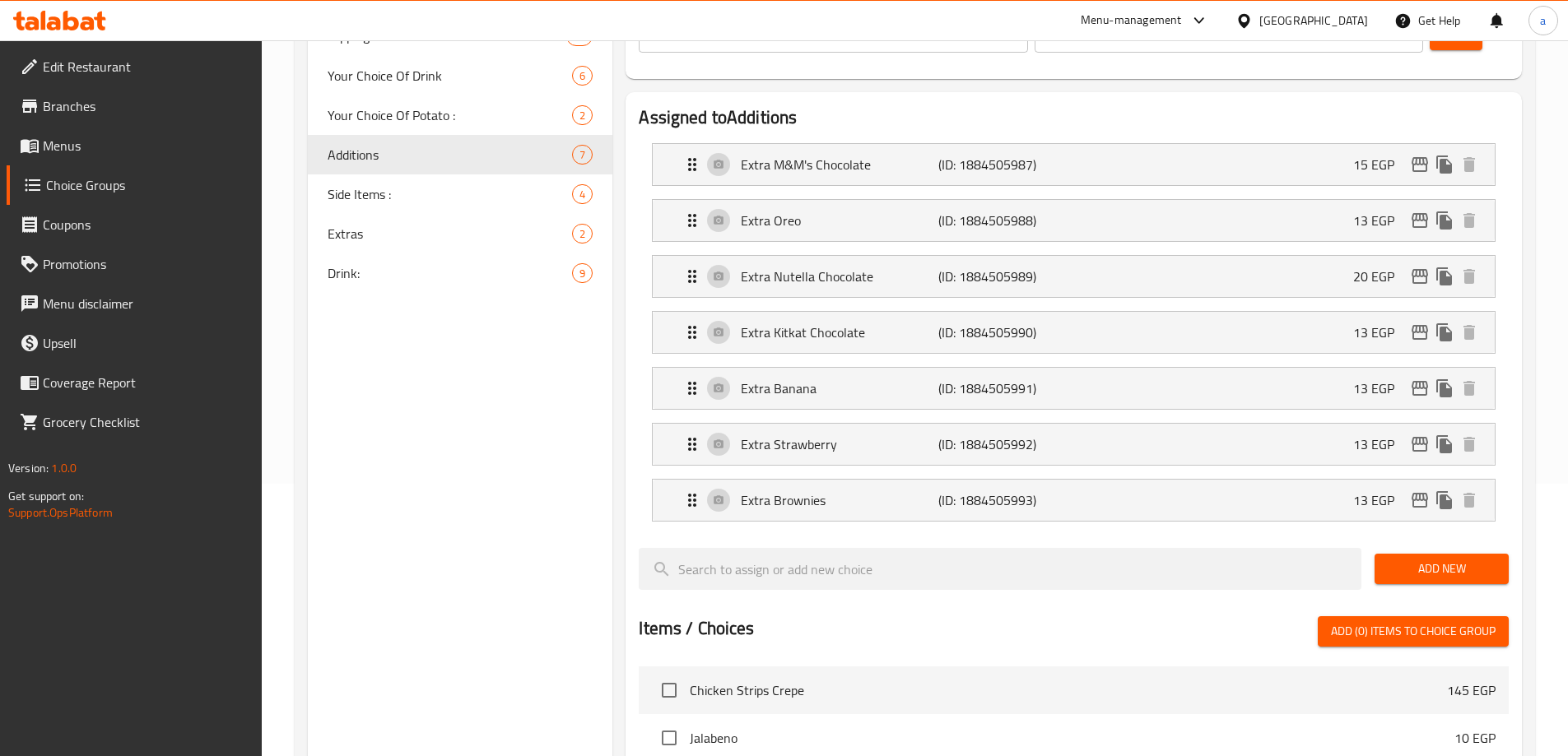
scroll to position [271, 0]
click at [375, 285] on div "Drink: 9" at bounding box center [460, 274] width 305 height 40
type input "Drink:"
type input "المشروب:"
type input "8"
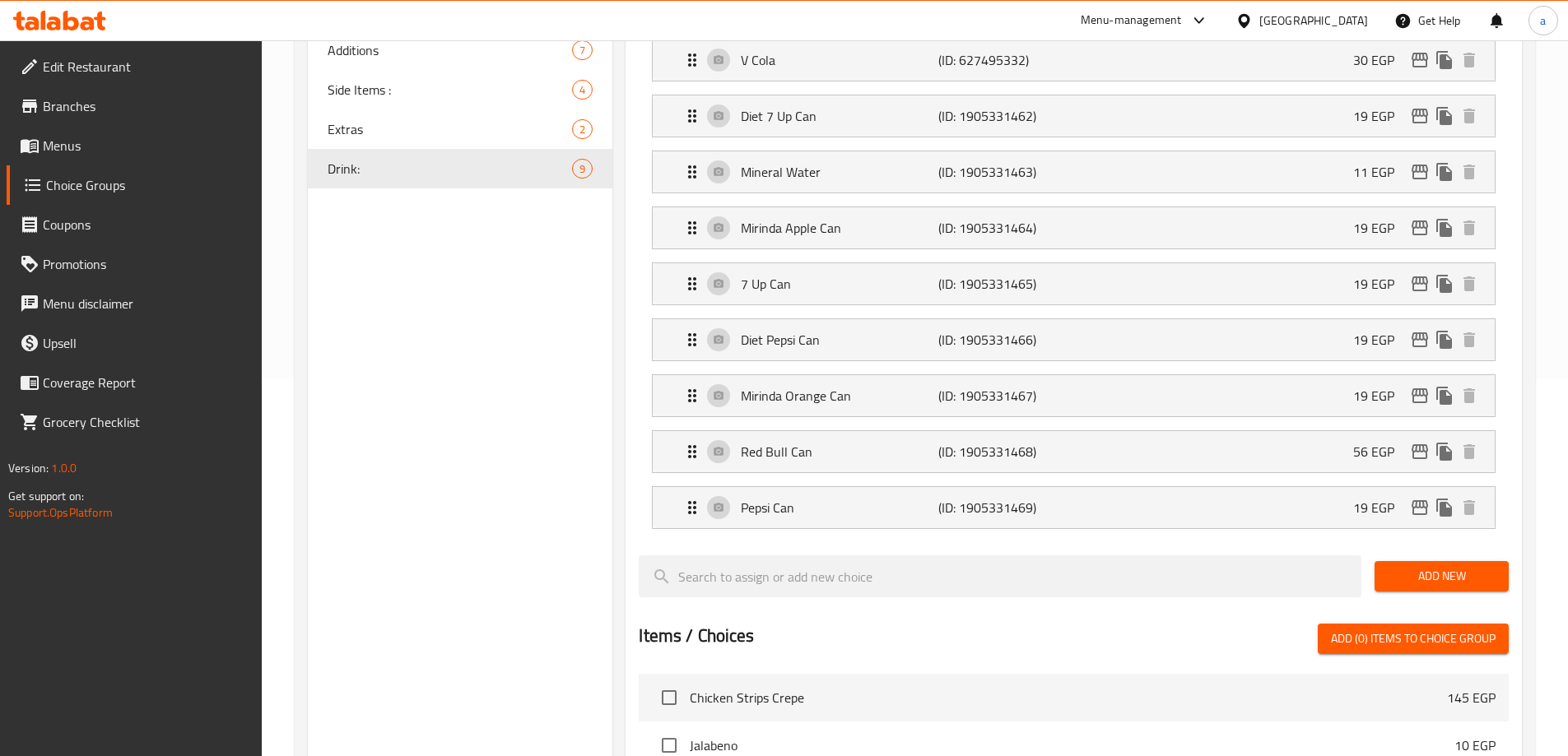
scroll to position [493, 0]
